Goal: Task Accomplishment & Management: Manage account settings

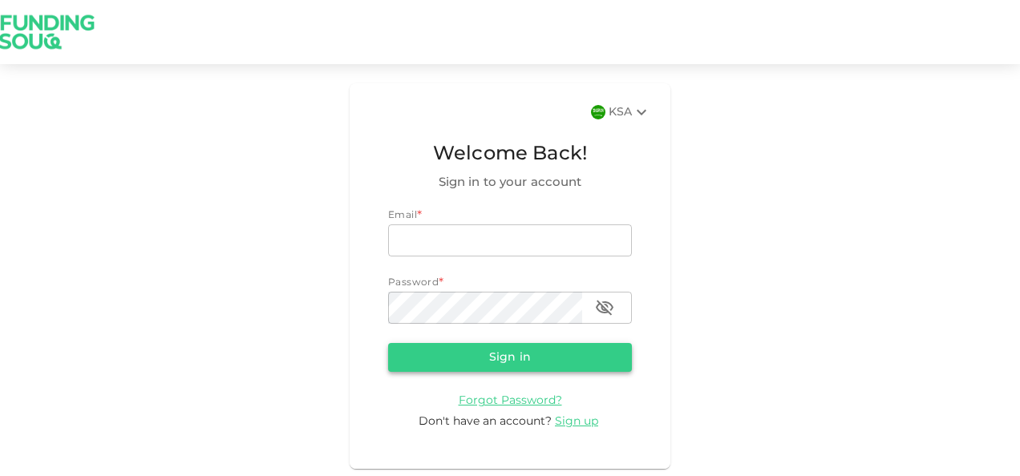
type input "[PERSON_NAME][EMAIL_ADDRESS][DOMAIN_NAME]"
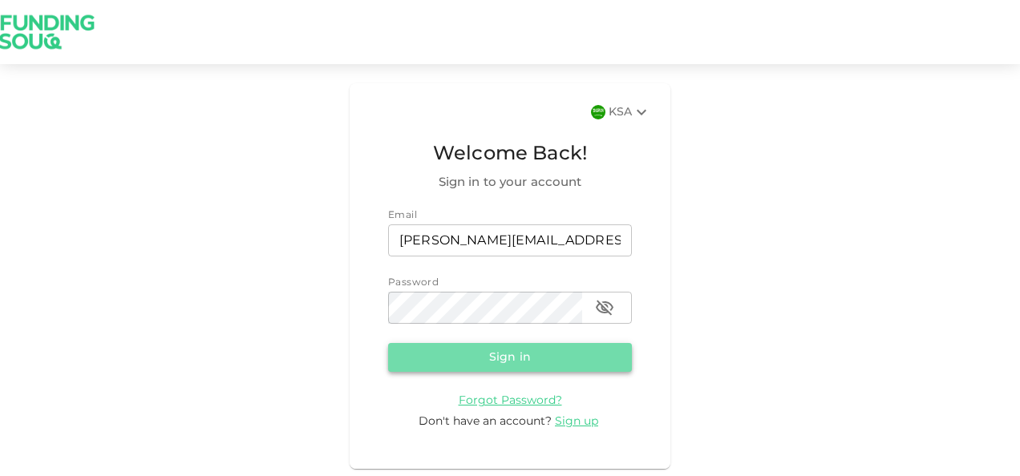
click at [468, 355] on button "Sign in" at bounding box center [510, 357] width 244 height 29
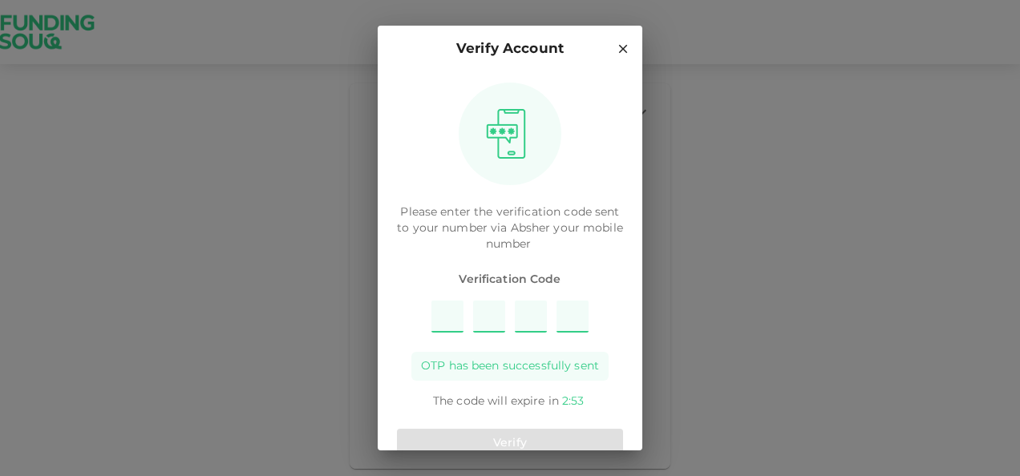
type input "4"
type input "3"
type input "6"
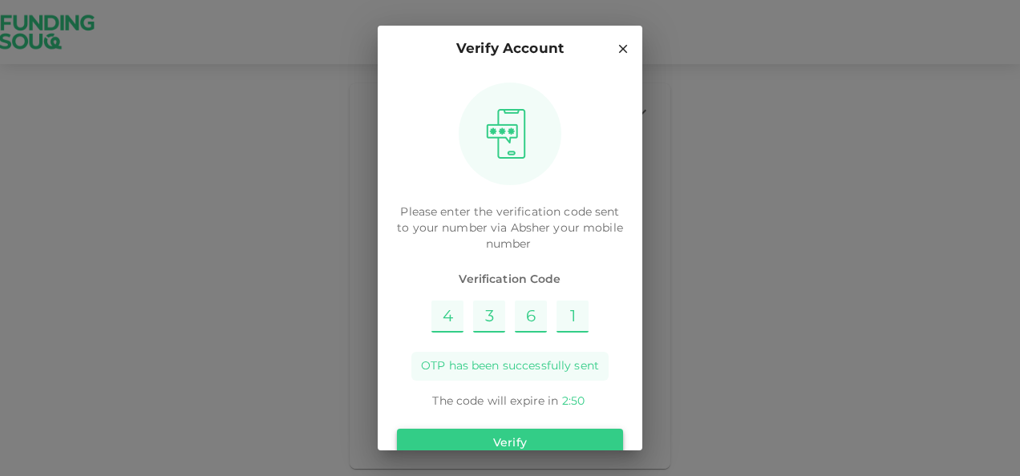
type input "1"
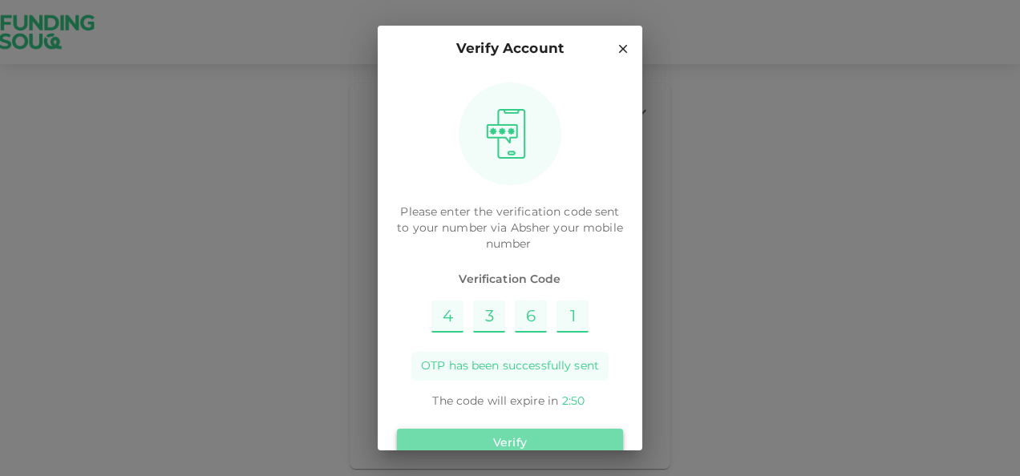
click at [535, 435] on button "Verify" at bounding box center [510, 443] width 226 height 29
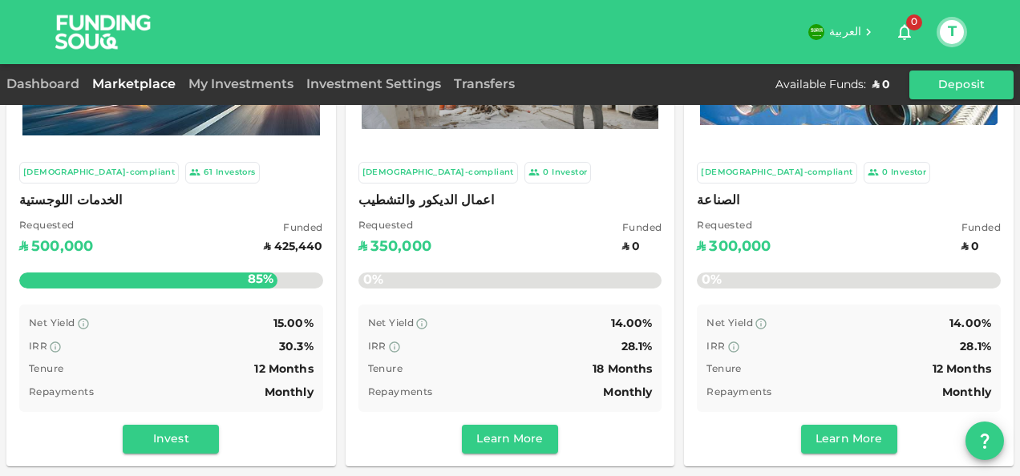
scroll to position [158, 0]
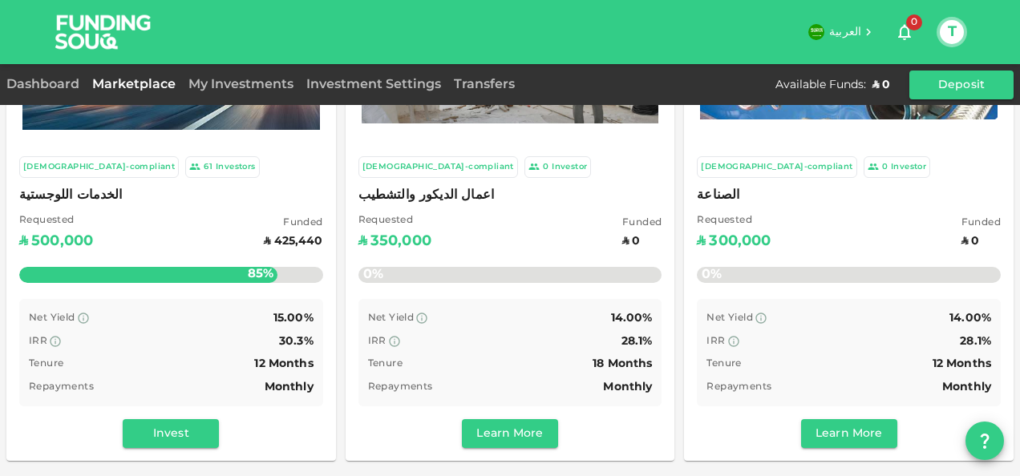
click at [257, 91] on div "My Investments" at bounding box center [241, 84] width 118 height 19
click at [257, 75] on div "My Investments" at bounding box center [241, 84] width 118 height 19
click at [256, 80] on link "My Investments" at bounding box center [241, 85] width 118 height 12
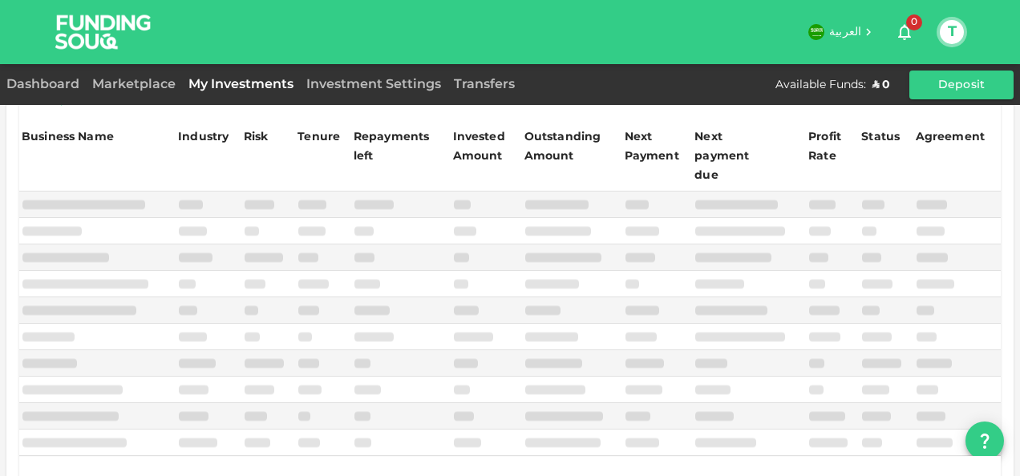
scroll to position [332, 0]
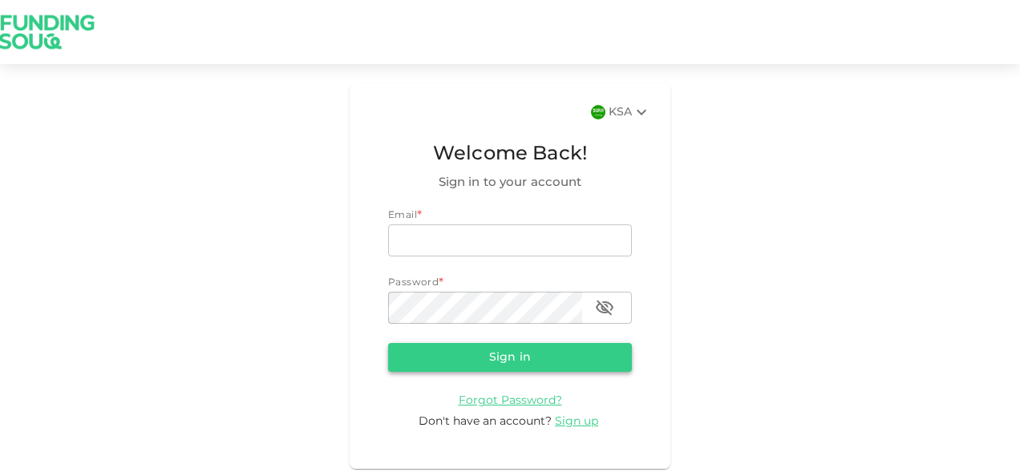
type input "[PERSON_NAME][EMAIL_ADDRESS][DOMAIN_NAME]"
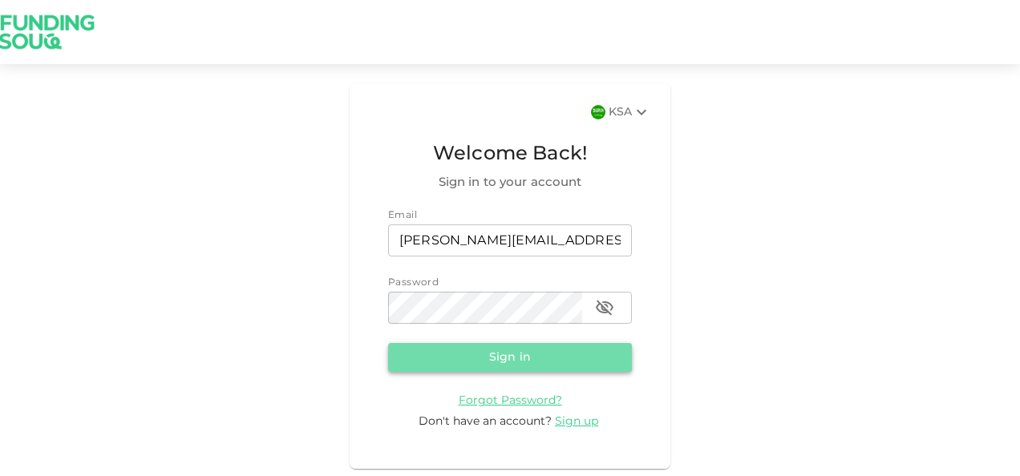
click at [475, 357] on button "Sign in" at bounding box center [510, 357] width 244 height 29
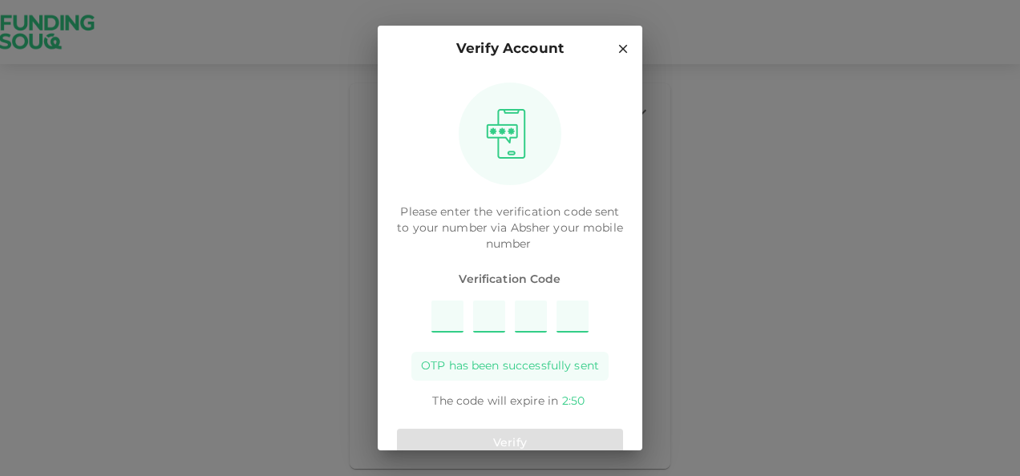
type input "7"
type input "2"
type input "9"
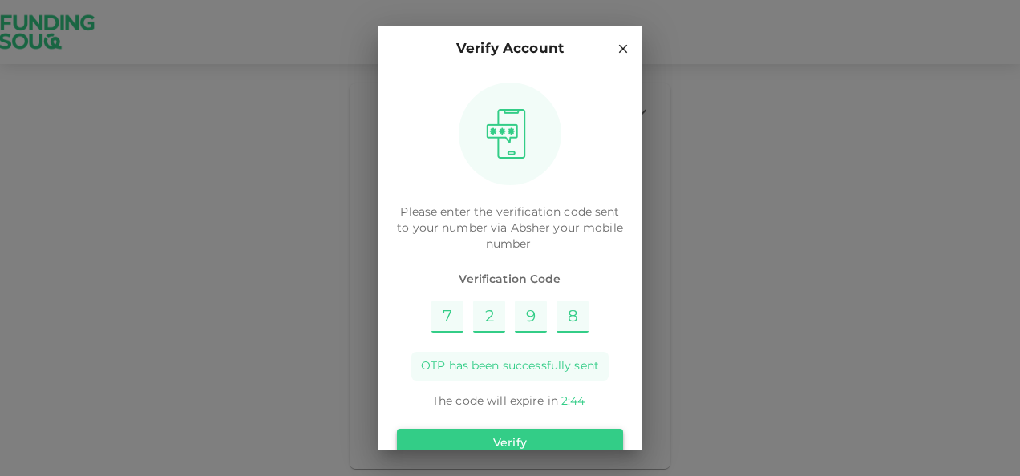
type input "8"
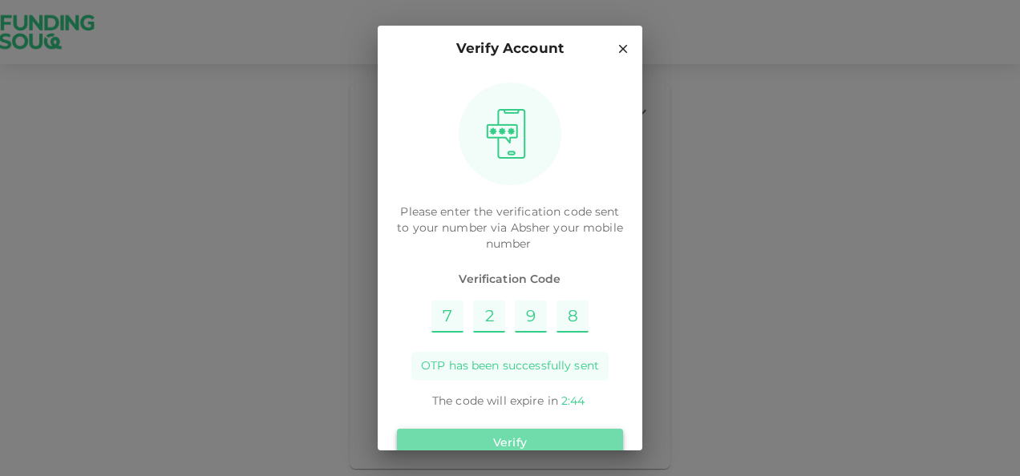
click at [528, 435] on button "Verify" at bounding box center [510, 443] width 226 height 29
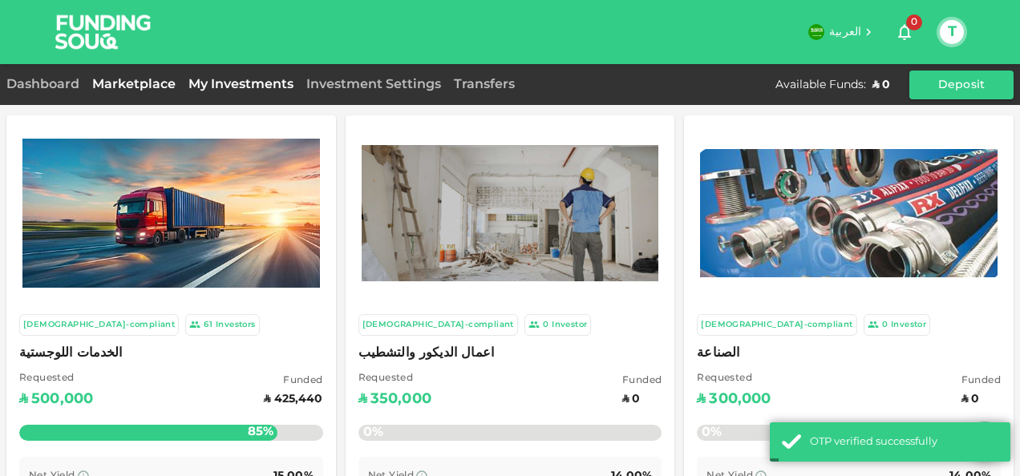
click at [252, 88] on link "My Investments" at bounding box center [241, 85] width 118 height 12
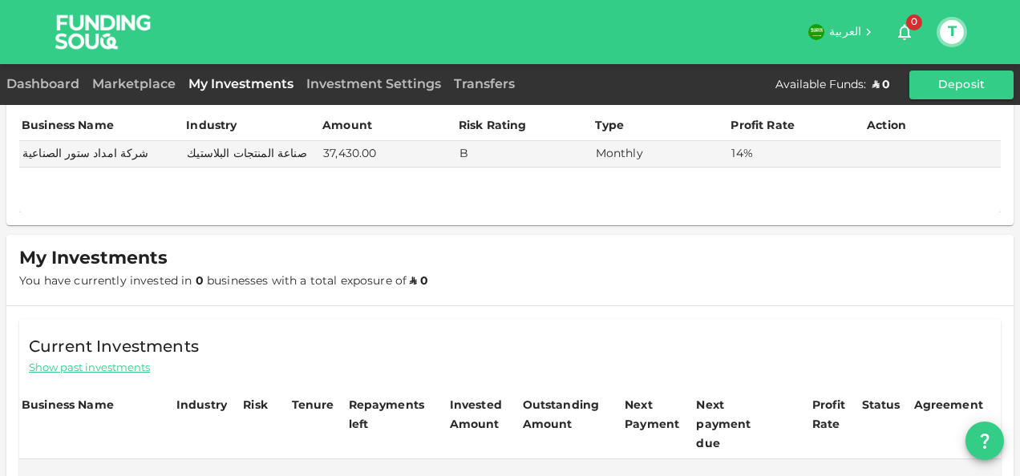
scroll to position [71, 0]
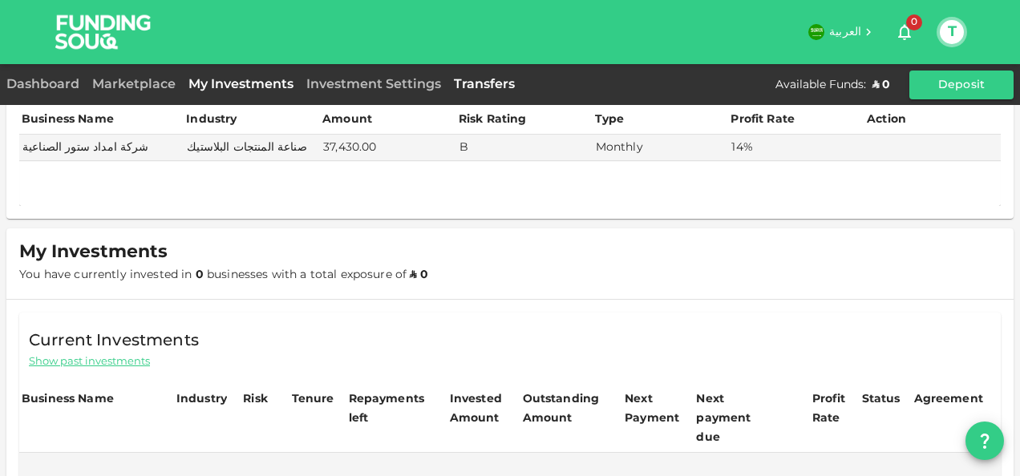
click at [480, 80] on link "Transfers" at bounding box center [485, 85] width 74 height 12
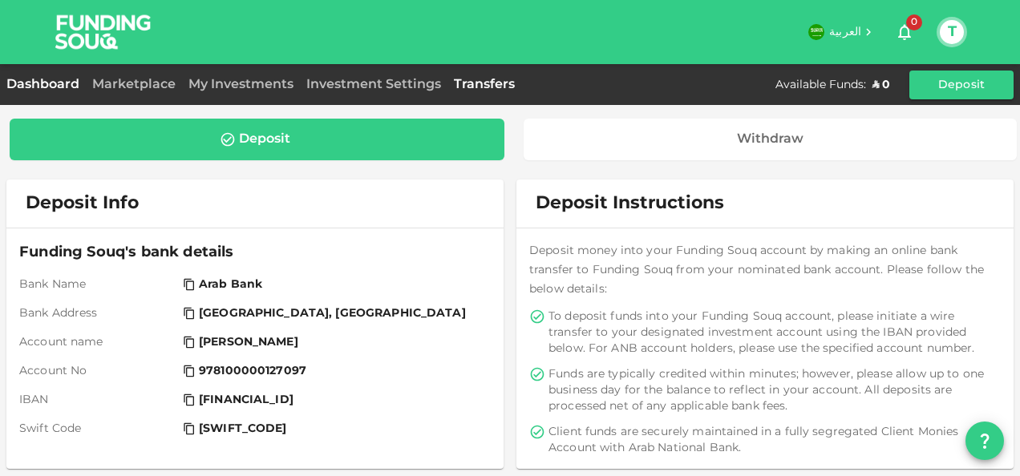
click at [61, 80] on link "Dashboard" at bounding box center [45, 85] width 79 height 12
